Goal: Task Accomplishment & Management: Use online tool/utility

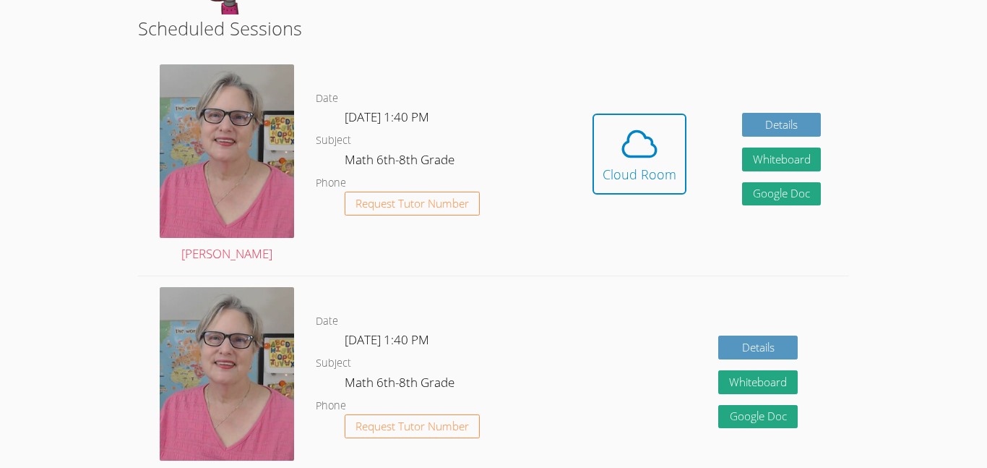
scroll to position [267, 0]
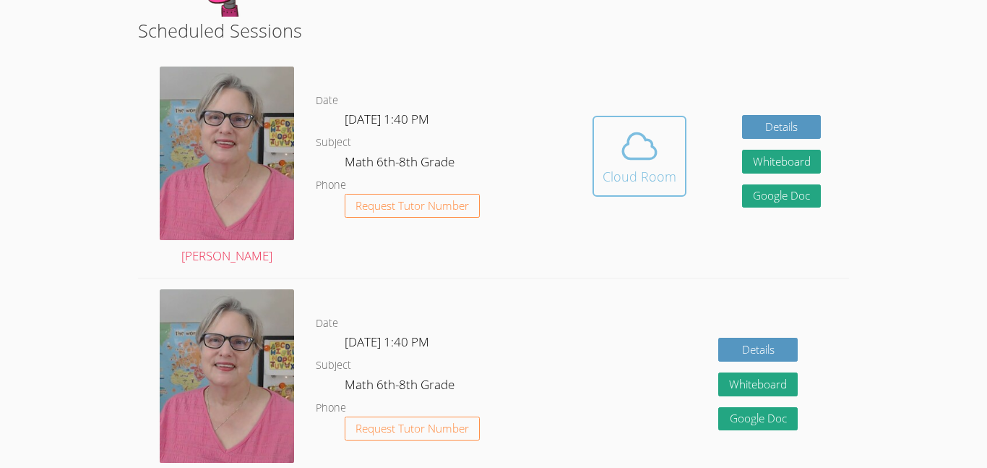
click at [634, 168] on div "Cloud Room" at bounding box center [640, 176] width 74 height 20
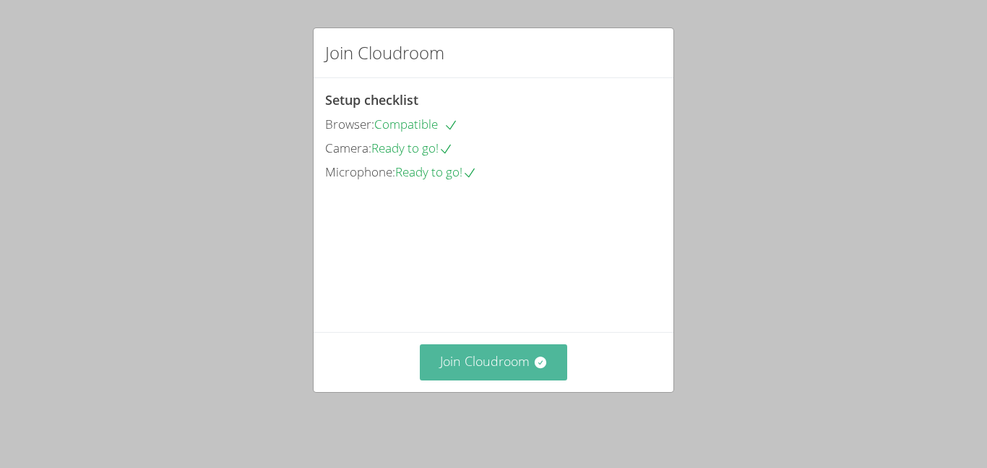
click at [495, 371] on button "Join Cloudroom" at bounding box center [494, 361] width 148 height 35
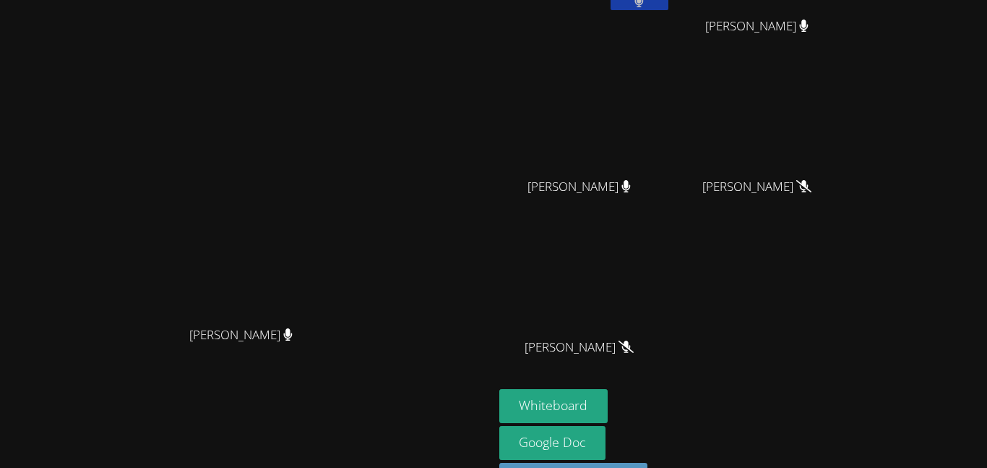
scroll to position [142, 0]
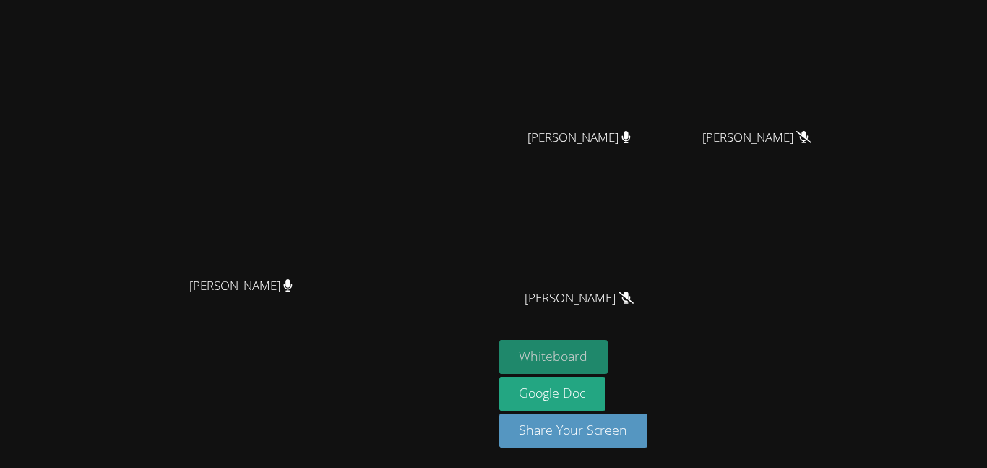
click at [608, 349] on button "Whiteboard" at bounding box center [553, 357] width 109 height 34
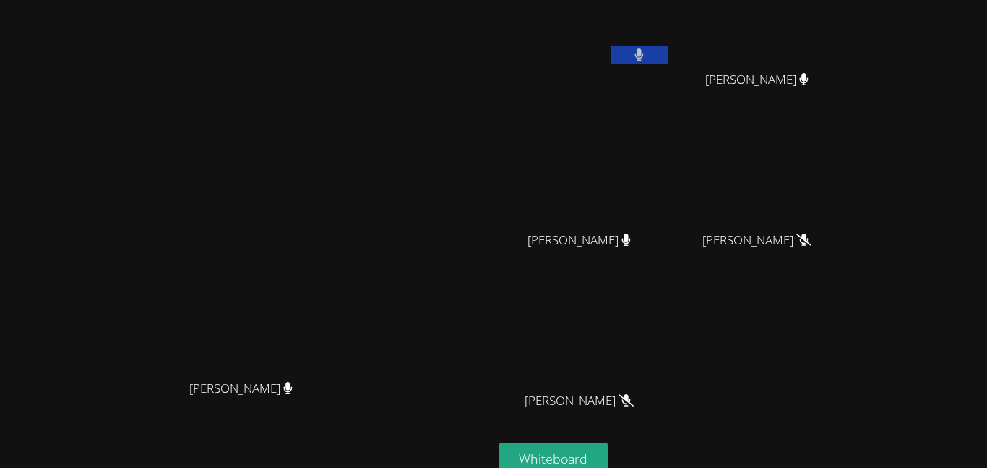
scroll to position [0, 0]
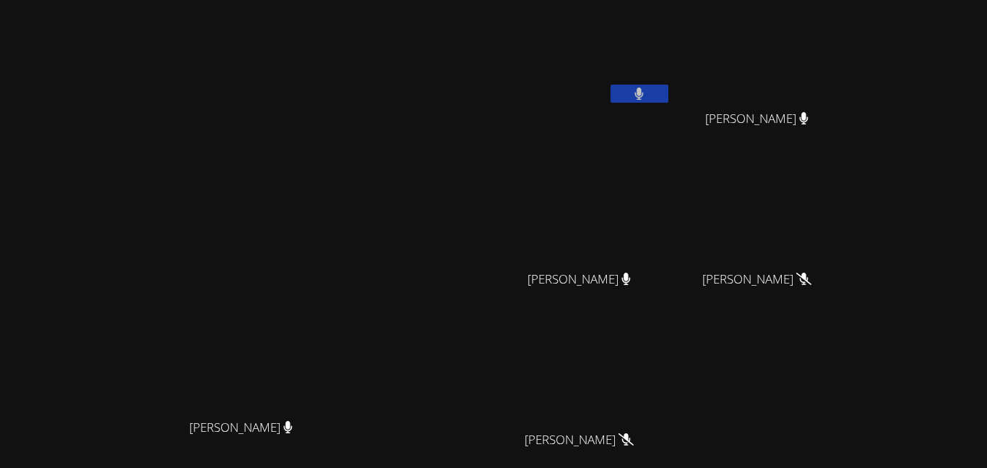
click at [809, 126] on span "Isreal Chavez-Ventura" at bounding box center [756, 118] width 103 height 21
drag, startPoint x: 890, startPoint y: 126, endPoint x: 814, endPoint y: 99, distance: 80.5
click at [814, 99] on div "Isreal Chavez-Ventura Isreal Chavez-Ventura" at bounding box center [763, 83] width 172 height 155
click at [814, 99] on video at bounding box center [763, 54] width 172 height 97
